Goal: Task Accomplishment & Management: Manage account settings

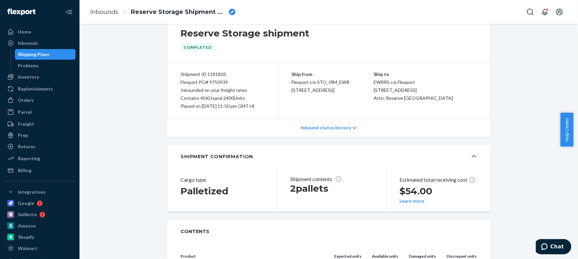
scroll to position [7, 0]
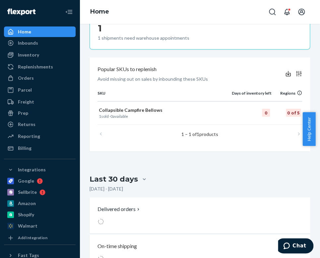
scroll to position [451, 0]
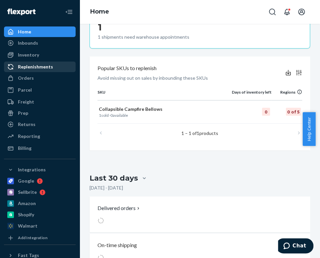
click at [39, 65] on div "Replenishments" at bounding box center [35, 67] width 35 height 7
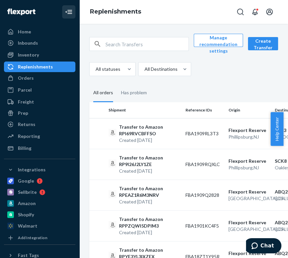
click at [68, 8] on icon "Close Navigation" at bounding box center [69, 12] width 8 height 8
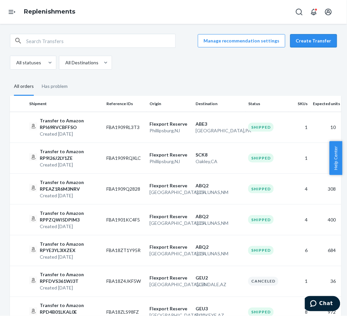
click at [320, 38] on button "Create Transfer" at bounding box center [313, 40] width 47 height 13
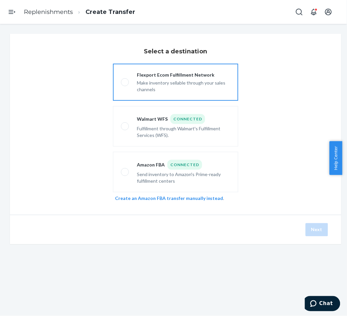
click at [187, 84] on div "Make inventory sellable through your sales channels" at bounding box center [183, 85] width 93 height 15
click at [125, 84] on input "Flexport Ecom Fulfillment Network Make inventory sellable through your sales ch…" at bounding box center [123, 82] width 4 height 4
radio input "true"
click at [317, 225] on button "Next" at bounding box center [316, 229] width 23 height 13
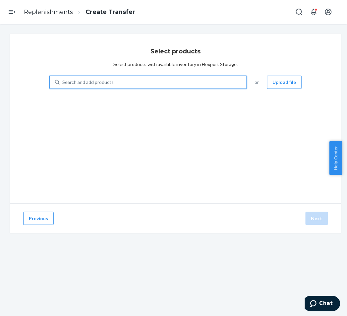
click at [172, 79] on div "Search and add products" at bounding box center [153, 82] width 187 height 12
click at [63, 79] on input "0 results available. Use Up and Down to choose options, press Enter to select t…" at bounding box center [62, 82] width 1 height 7
type input "TAN"
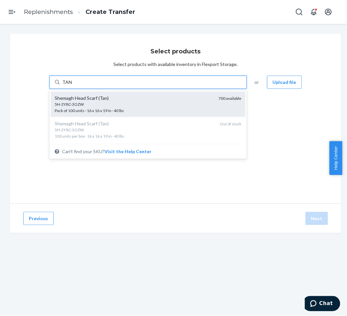
click at [136, 103] on div "5H-2Y8C-3OZW" at bounding box center [134, 104] width 159 height 6
click at [72, 85] on input "TAN" at bounding box center [67, 82] width 10 height 7
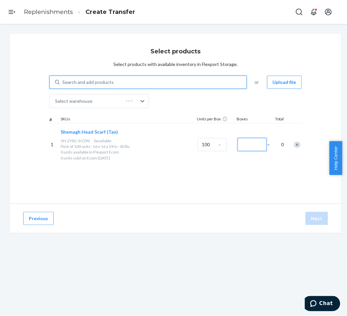
click at [248, 146] on input "Number of boxes" at bounding box center [251, 144] width 29 height 13
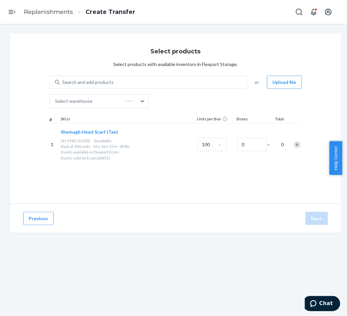
click at [263, 190] on div "Select products Select products with available inventory in Flexport Storage. S…" at bounding box center [175, 119] width 331 height 170
type input "1"
click at [253, 194] on div "Select products Select products with available inventory in Flexport Storage. S…" at bounding box center [175, 119] width 331 height 170
click at [321, 216] on button "Next" at bounding box center [316, 218] width 23 height 13
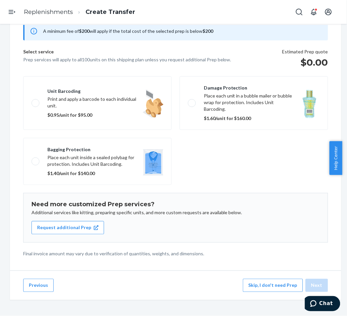
scroll to position [32, 0]
click at [279, 258] on button "Skip, I don't need Prep" at bounding box center [273, 285] width 60 height 13
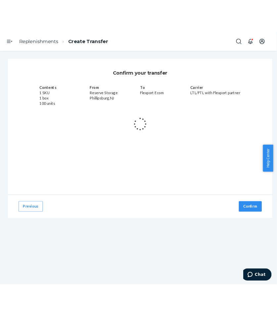
scroll to position [0, 0]
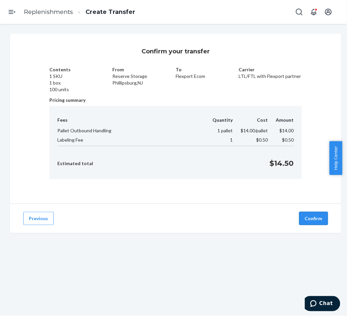
click at [311, 214] on button "Confirm" at bounding box center [313, 218] width 29 height 13
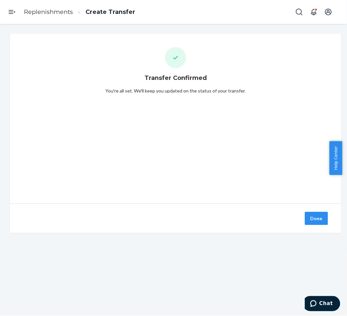
click at [310, 214] on button "Done" at bounding box center [316, 218] width 23 height 13
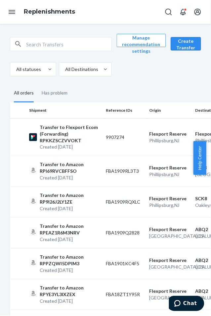
click at [186, 43] on button "Create Transfer" at bounding box center [186, 43] width 30 height 13
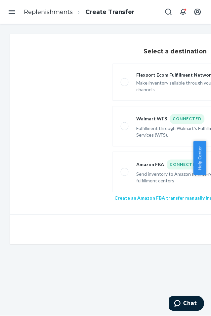
click at [156, 196] on link "Create an Amazon FBA transfer manually instead" at bounding box center [169, 198] width 108 height 6
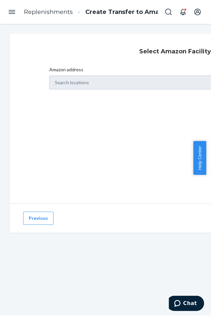
click at [116, 87] on div "Search locations" at bounding box center [175, 83] width 252 height 14
click at [118, 121] on div "Select Amazon Facility Amazon address Search locations" at bounding box center [175, 119] width 331 height 170
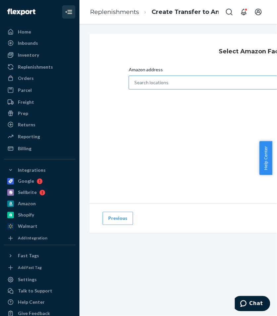
click at [215, 81] on div "Search locations" at bounding box center [249, 82] width 240 height 13
click at [135, 81] on input "Amazon address Search locations" at bounding box center [134, 82] width 1 height 7
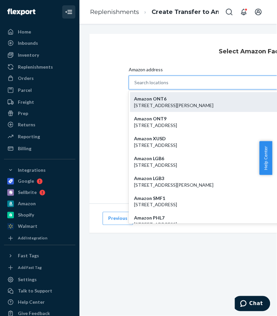
click at [222, 102] on p "[STREET_ADDRESS][PERSON_NAME]" at bounding box center [255, 105] width 242 height 7
click at [135, 86] on input "Amazon address option Amazon ONT9 - [STREET_ADDRESS] focused, 2 of 1167. 1167 r…" at bounding box center [134, 82] width 1 height 7
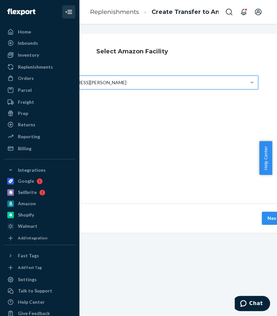
scroll to position [0, 148]
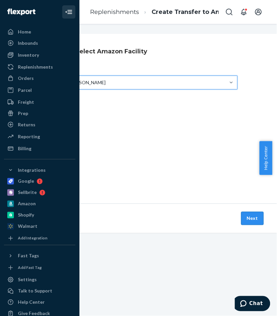
click at [248, 214] on button "Next" at bounding box center [252, 218] width 23 height 13
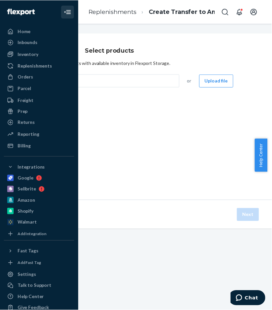
scroll to position [0, 0]
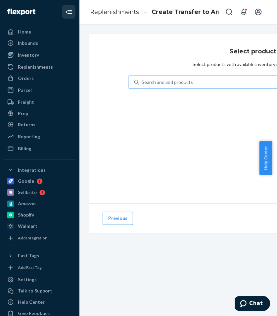
click at [193, 86] on div "Search and add products" at bounding box center [232, 82] width 187 height 12
click at [142, 85] on input "Search and add products" at bounding box center [142, 82] width 1 height 7
type input "P"
type input "TAN"
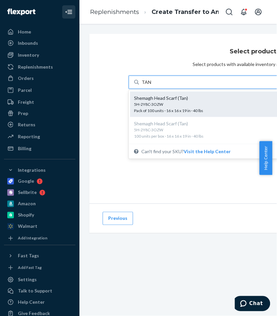
click at [209, 94] on div "Shemagh Head Scarf (Tan) 5H-2Y8C-3OZW Pack of 100 units · 16 x 16 x 19 in · 40 …" at bounding box center [227, 104] width 195 height 26
click at [151, 85] on input "TAN" at bounding box center [147, 82] width 10 height 7
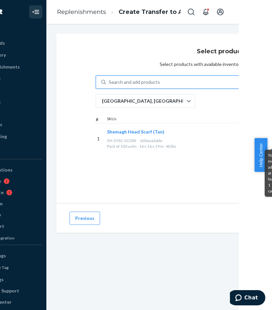
scroll to position [0, 41]
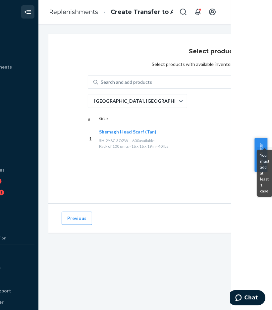
click at [165, 155] on div "Select products Select products with available inventory in Flexport Storage. S…" at bounding box center [213, 119] width 331 height 170
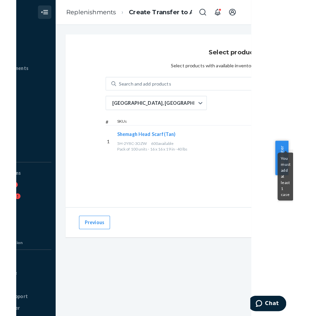
scroll to position [0, 0]
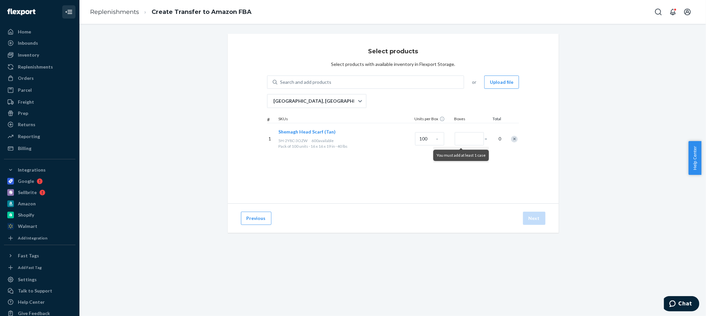
click at [386, 140] on div "Remove Item" at bounding box center [514, 139] width 7 height 7
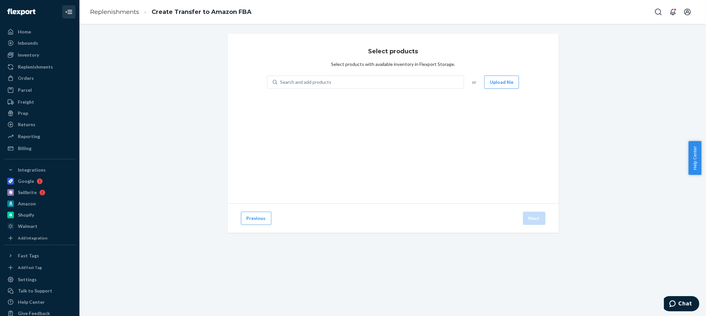
click at [268, 212] on div "Previous Next" at bounding box center [393, 217] width 331 height 29
click at [254, 222] on button "Previous" at bounding box center [256, 218] width 30 height 13
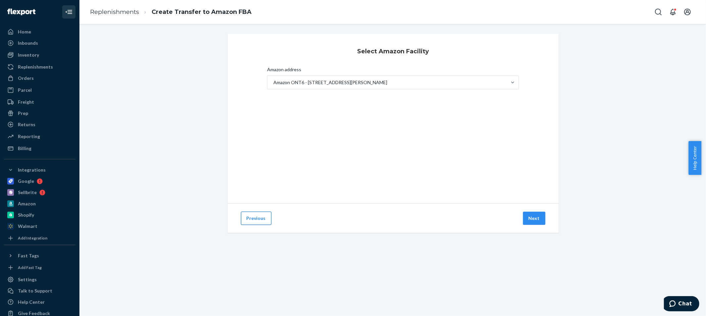
click at [256, 219] on button "Previous" at bounding box center [256, 218] width 30 height 13
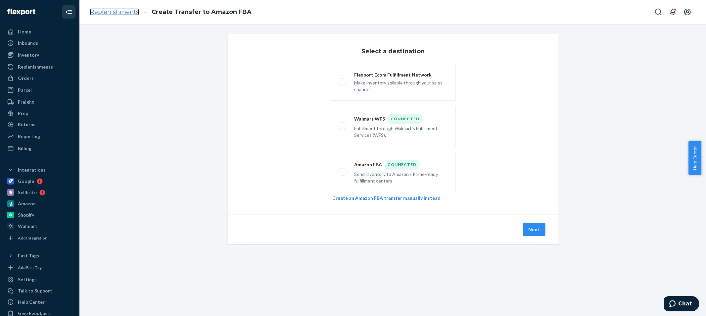
click at [118, 9] on link "Replenishments" at bounding box center [114, 11] width 49 height 7
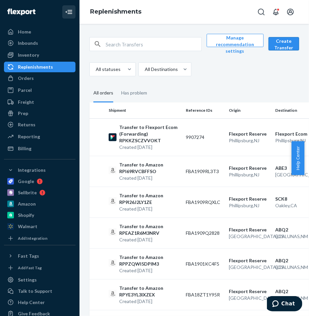
click at [285, 45] on button "Create Transfer" at bounding box center [284, 43] width 30 height 13
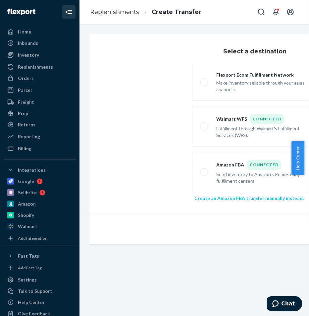
click at [236, 200] on link "Create an Amazon FBA transfer manually instead" at bounding box center [248, 198] width 108 height 6
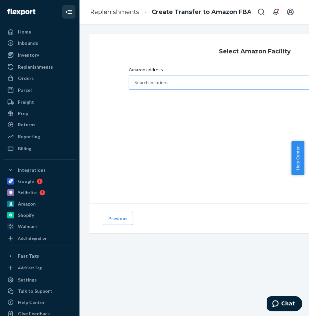
click at [174, 80] on div "Search locations" at bounding box center [249, 82] width 240 height 13
click at [135, 80] on input "Amazon address Search locations" at bounding box center [134, 82] width 1 height 7
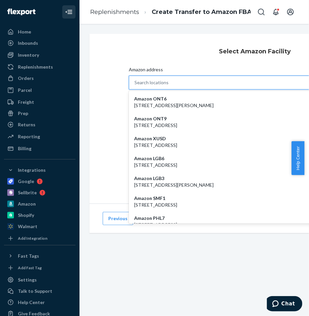
paste input "PBI3"
type input "PBI3"
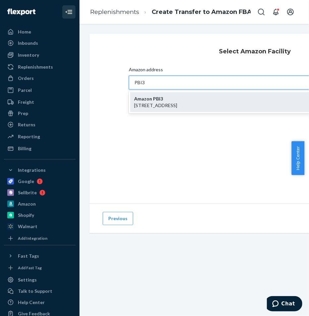
click at [197, 98] on div "Amazon PBI3 [STREET_ADDRESS]" at bounding box center [255, 102] width 250 height 20
click at [145, 86] on input "PBI3" at bounding box center [139, 82] width 11 height 7
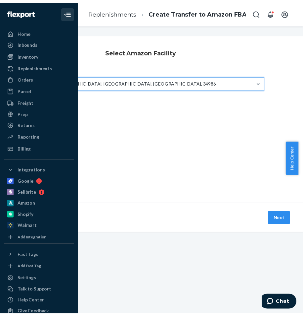
scroll to position [0, 117]
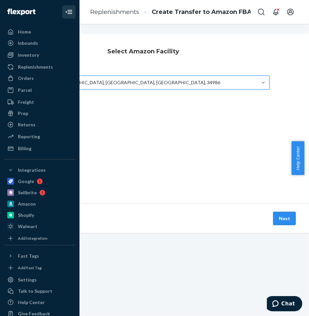
click at [281, 217] on button "Next" at bounding box center [284, 218] width 23 height 13
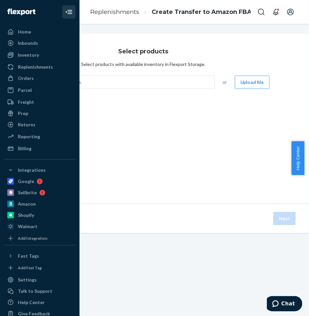
click at [65, 12] on icon "Close Navigation" at bounding box center [69, 12] width 8 height 8
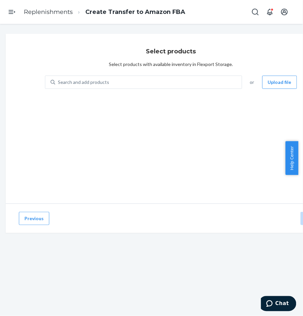
scroll to position [0, 0]
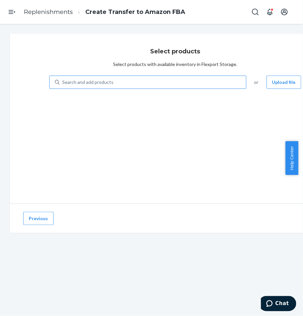
click at [187, 80] on div "Search and add products" at bounding box center [153, 82] width 187 height 12
click at [63, 80] on input "Search and add products" at bounding box center [62, 82] width 1 height 7
type input "TAN"
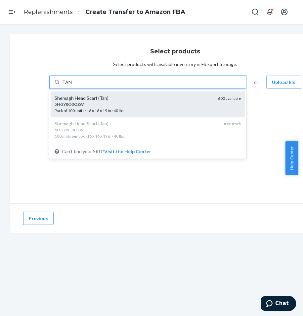
click at [181, 105] on div "5H-2Y8C-3OZW" at bounding box center [134, 104] width 159 height 6
click at [72, 85] on input "TAN" at bounding box center [67, 82] width 10 height 7
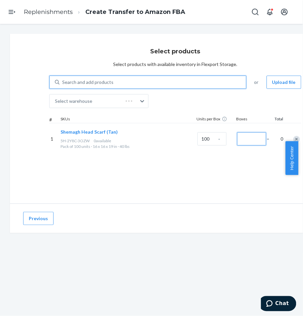
click at [245, 138] on input "Number of boxes" at bounding box center [251, 138] width 29 height 13
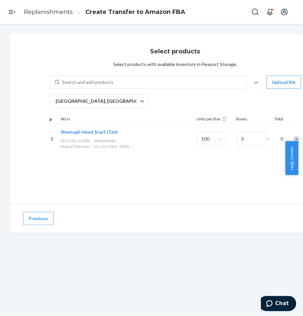
click at [226, 196] on div "Select products Select products with available inventory in Flexport Storage. S…" at bounding box center [175, 119] width 331 height 170
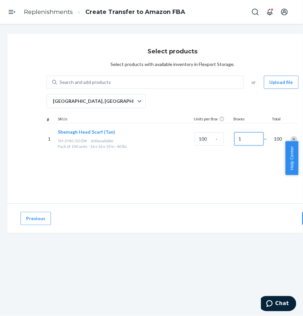
scroll to position [0, 43]
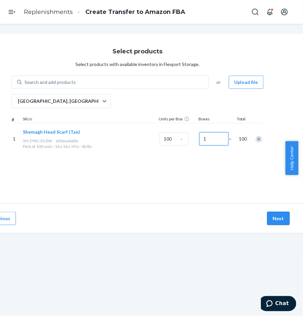
type input "1"
click at [274, 218] on button "Next" at bounding box center [279, 218] width 23 height 13
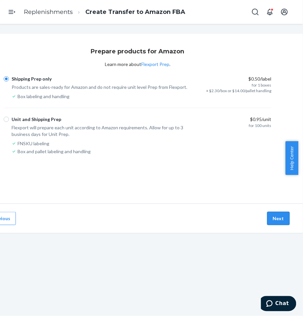
click at [277, 223] on button "Next" at bounding box center [279, 218] width 23 height 13
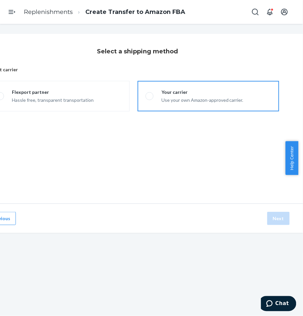
drag, startPoint x: 242, startPoint y: 94, endPoint x: 237, endPoint y: 103, distance: 10.1
click at [242, 94] on label "Your carrier Use your own Amazon-approved carrier." at bounding box center [209, 96] width 142 height 30
click at [150, 94] on input "Your carrier Use your own Amazon-approved carrier." at bounding box center [148, 96] width 4 height 4
radio input "true"
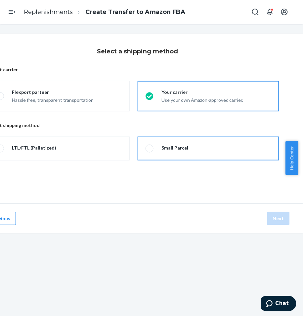
click at [222, 139] on label "Small Parcel" at bounding box center [209, 148] width 142 height 24
click at [150, 146] on input "Small Parcel" at bounding box center [148, 148] width 4 height 4
radio input "true"
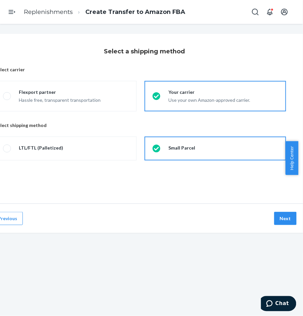
scroll to position [0, 37]
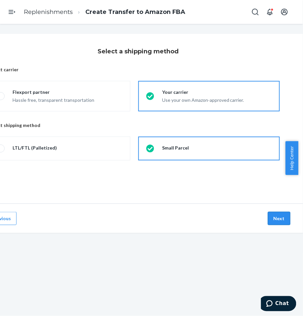
click at [289, 217] on button "Next" at bounding box center [279, 218] width 23 height 13
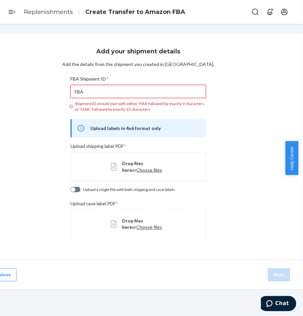
click at [145, 93] on input "FBA" at bounding box center [138, 91] width 135 height 13
paste input "190DKGBQ6"
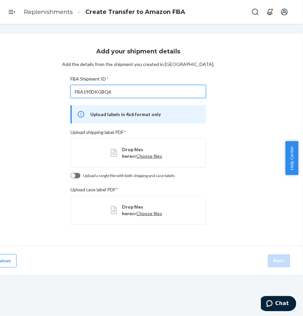
click at [78, 173] on div at bounding box center [76, 175] width 10 height 5
type input "FBA190DKGBQ6"
checkbox input "true"
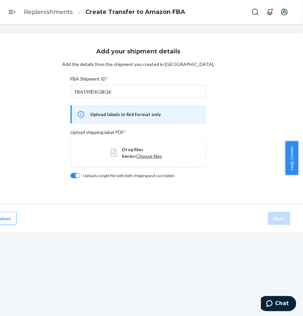
click at [143, 156] on span "Choose files" at bounding box center [149, 156] width 26 height 6
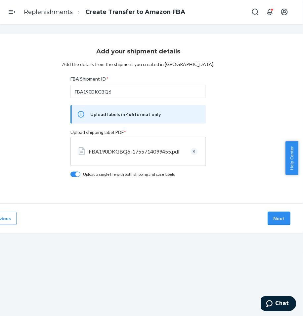
click at [281, 213] on button "Next" at bounding box center [279, 218] width 23 height 13
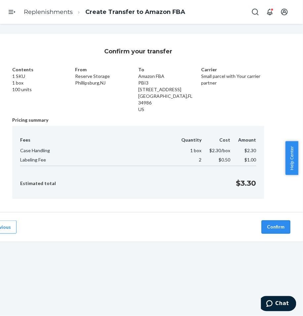
click at [278, 220] on button "Confirm" at bounding box center [276, 226] width 29 height 13
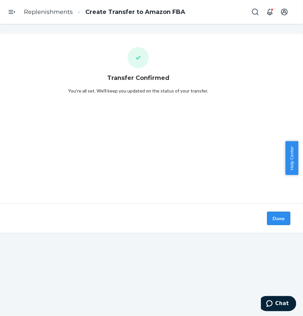
click at [274, 218] on button "Done" at bounding box center [279, 218] width 23 height 13
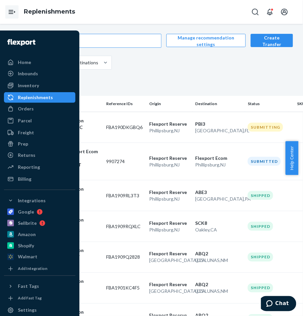
click at [9, 10] on icon "Open Navigation" at bounding box center [11, 12] width 5 height 4
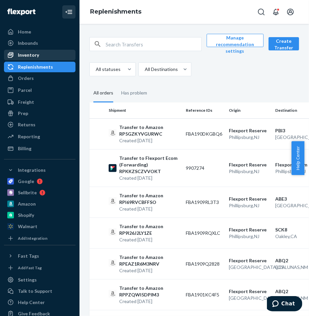
click at [41, 53] on div "Inventory" at bounding box center [40, 54] width 70 height 9
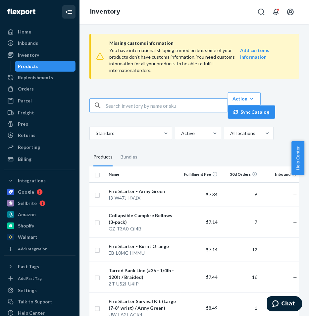
click at [166, 105] on input "text" at bounding box center [167, 105] width 122 height 13
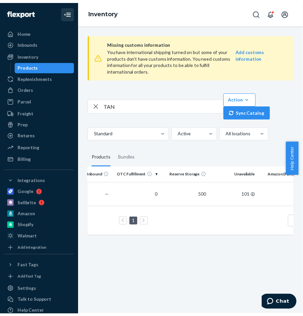
scroll to position [0, 190]
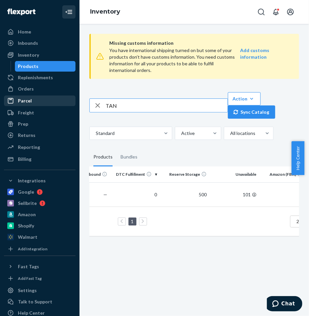
drag, startPoint x: 151, startPoint y: 106, endPoint x: 41, endPoint y: 101, distance: 110.4
click at [41, 101] on div "Home Inbounds Shipping Plans Problems Inventory Products Replenishments Orders …" at bounding box center [154, 158] width 309 height 316
click at [66, 13] on icon "Close Navigation" at bounding box center [69, 12] width 8 height 8
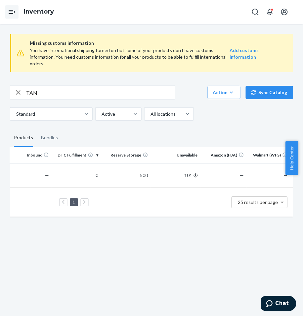
scroll to position [0, 168]
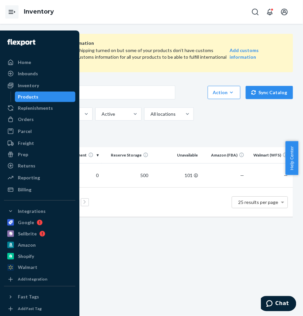
click at [15, 14] on icon "Open Navigation" at bounding box center [12, 12] width 8 height 8
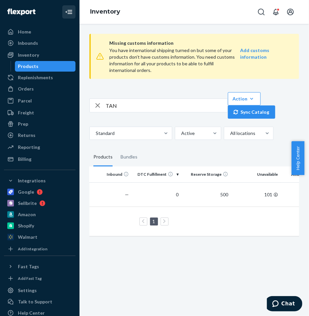
click at [65, 15] on icon "Close Navigation" at bounding box center [69, 12] width 8 height 8
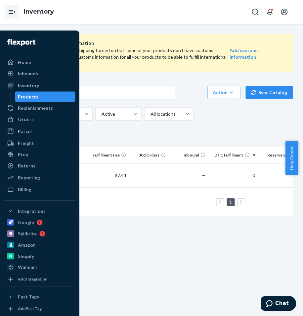
scroll to position [0, 0]
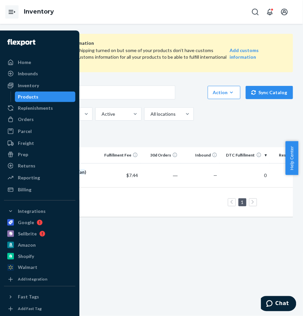
click at [144, 97] on input "TAN" at bounding box center [100, 92] width 149 height 13
type input "TANshemagh"
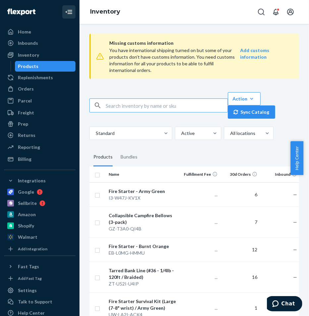
click at [65, 11] on icon "Close Navigation" at bounding box center [69, 12] width 8 height 8
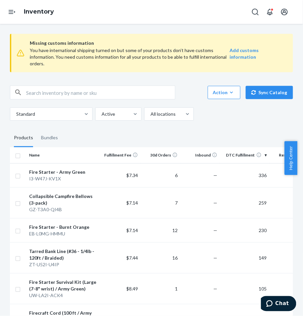
drag, startPoint x: 93, startPoint y: 91, endPoint x: 120, endPoint y: 66, distance: 36.8
click at [93, 91] on input "text" at bounding box center [100, 92] width 149 height 13
type input "shemagh"
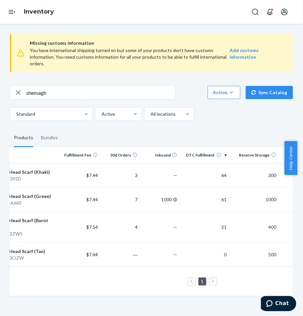
scroll to position [0, 37]
